Goal: Check status: Check status

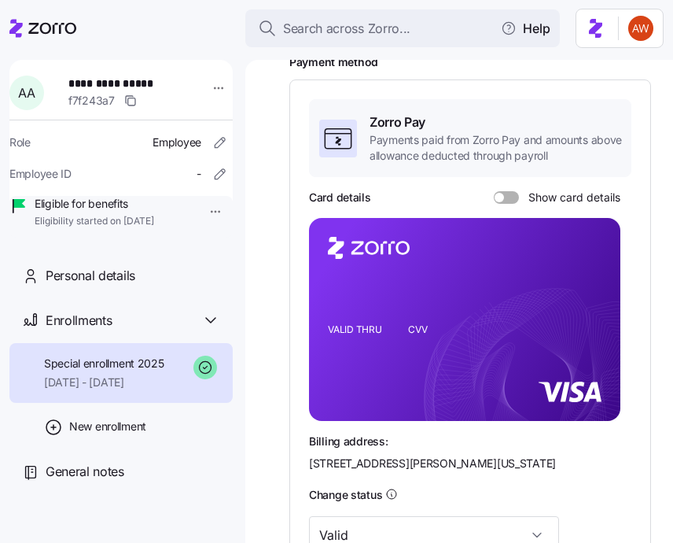
scroll to position [124, 0]
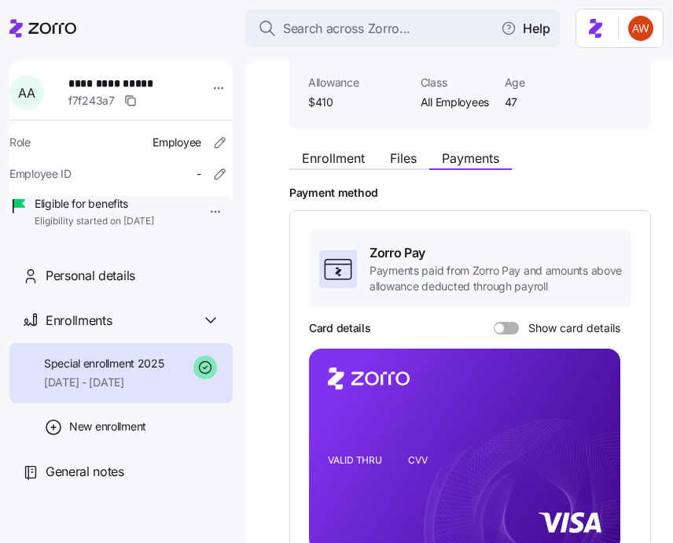
click at [330, 168] on div "Enrollment Files Payments" at bounding box center [401, 160] width 225 height 19
click at [316, 152] on span "Enrollment" at bounding box center [333, 158] width 63 height 13
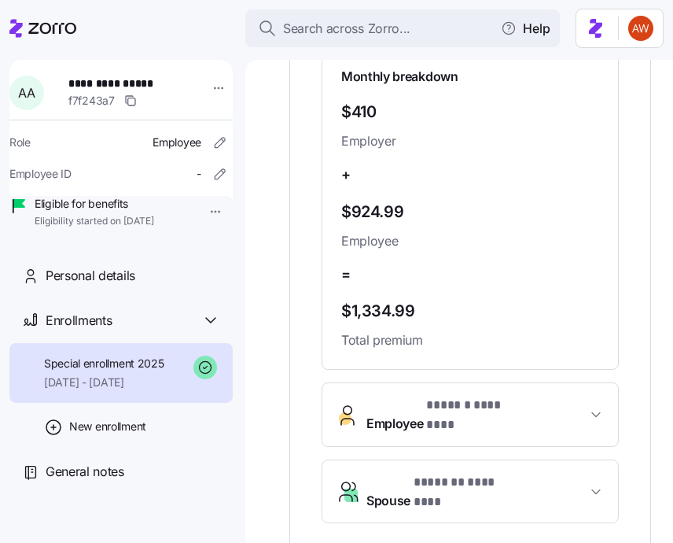
scroll to position [636, 0]
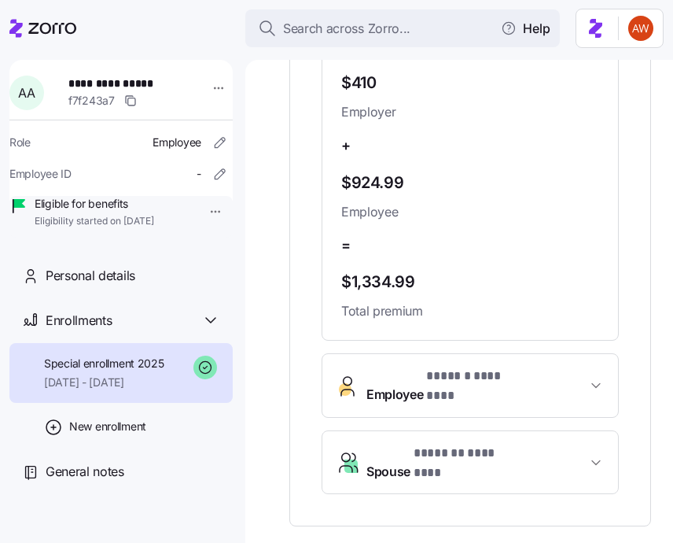
click at [397, 368] on span "Employee * ****** ******** *" at bounding box center [442, 385] width 153 height 38
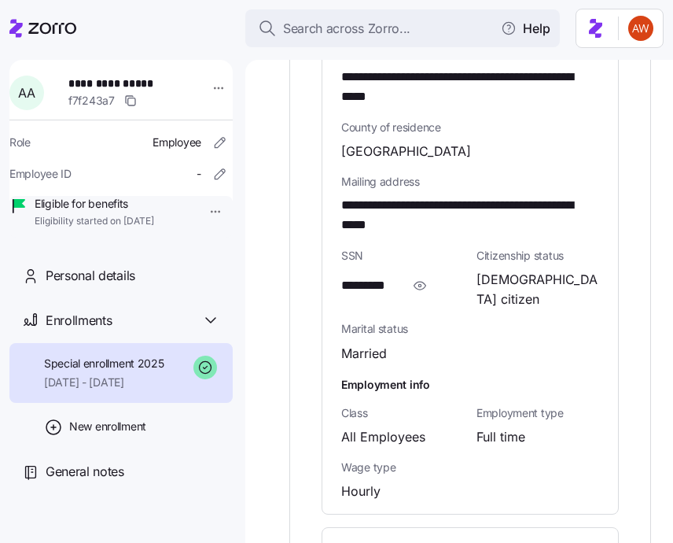
scroll to position [1460, 0]
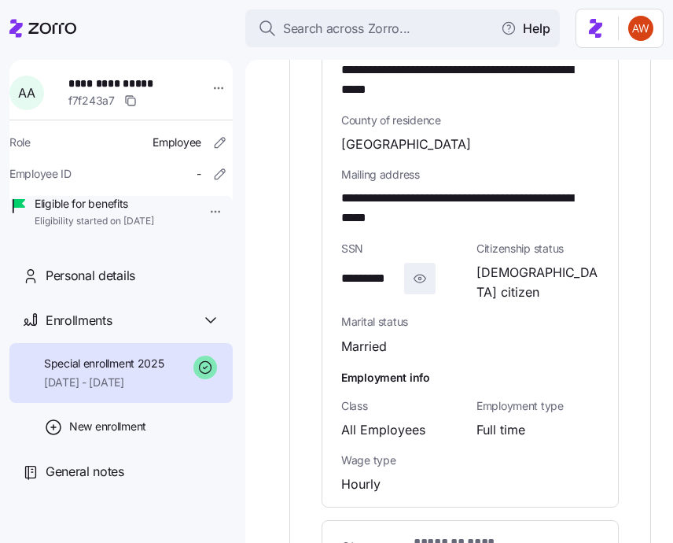
click at [422, 269] on icon "button" at bounding box center [420, 278] width 16 height 19
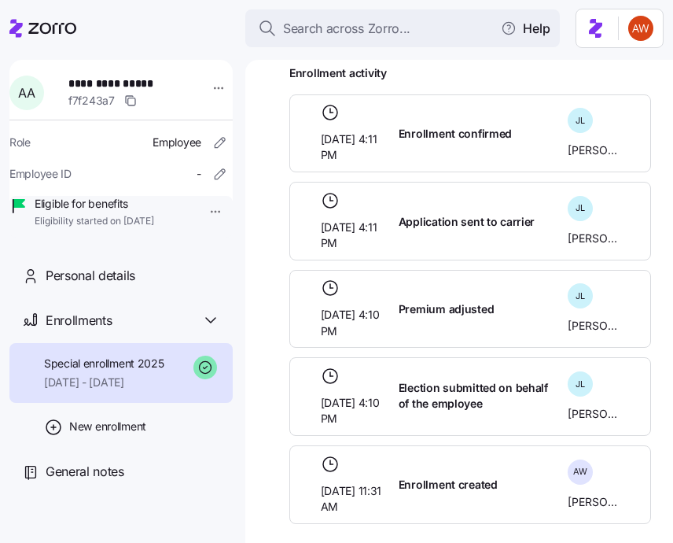
scroll to position [2028, 0]
